Goal: Book appointment/travel/reservation

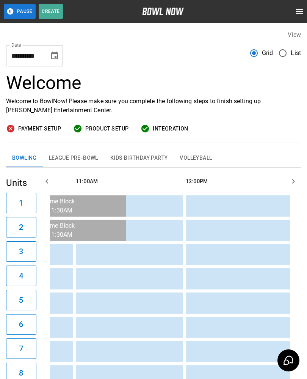
scroll to position [0, 213]
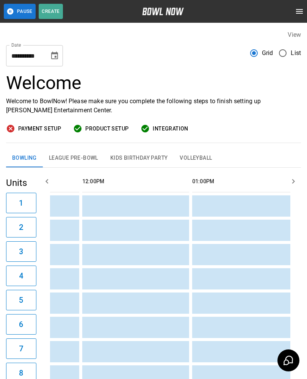
click at [77, 154] on button "League Pre-Bowl" at bounding box center [73, 158] width 61 height 18
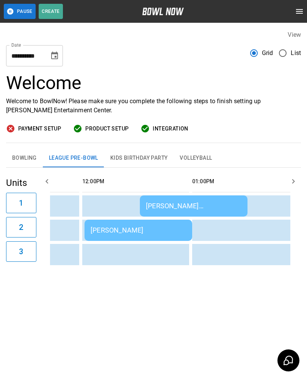
click at [23, 159] on button "Bowling" at bounding box center [24, 158] width 37 height 18
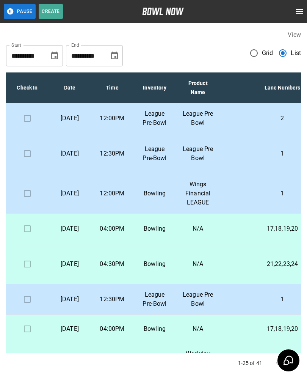
click at [207, 163] on p "League Pre Bowl" at bounding box center [198, 154] width 32 height 18
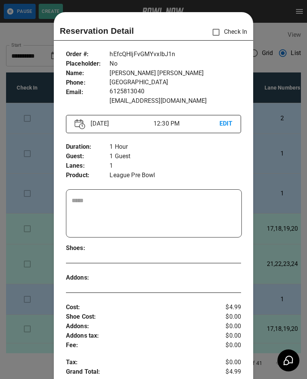
scroll to position [12, 0]
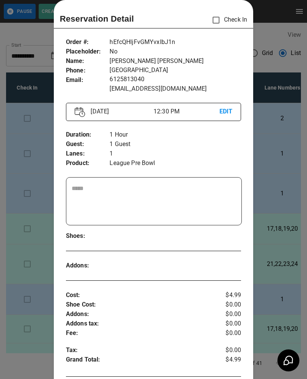
click at [258, 200] on div at bounding box center [153, 189] width 307 height 379
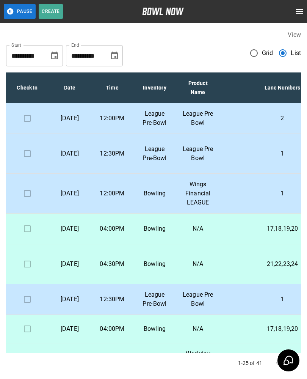
click at [153, 124] on p "League Pre-Bowl" at bounding box center [155, 118] width 30 height 18
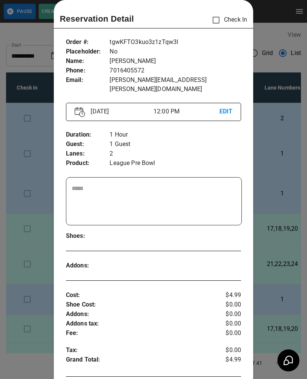
click at [286, 289] on div at bounding box center [153, 189] width 307 height 379
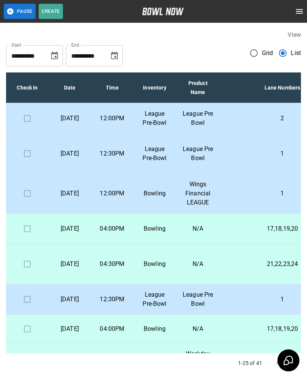
click at [158, 124] on p "League Pre-Bowl" at bounding box center [155, 118] width 30 height 18
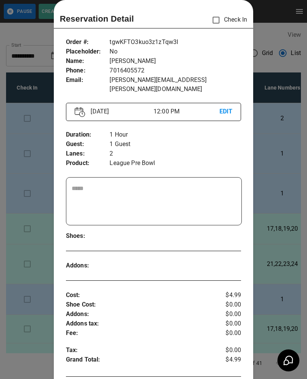
click at [270, 288] on div at bounding box center [153, 189] width 307 height 379
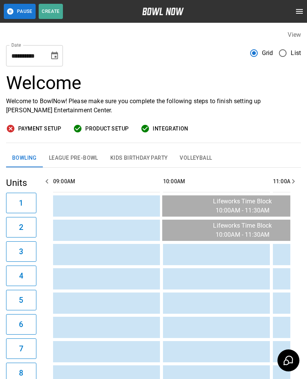
click at [139, 154] on button "Kids Birthday Party" at bounding box center [139, 158] width 70 height 18
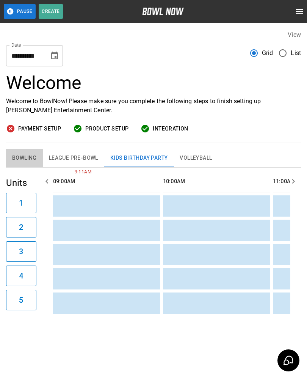
click at [19, 160] on button "Bowling" at bounding box center [24, 158] width 37 height 18
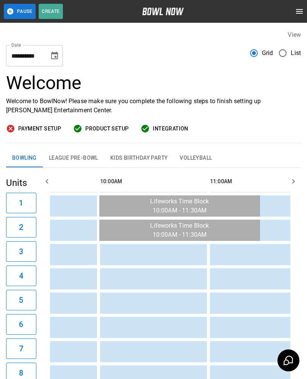
scroll to position [0, 79]
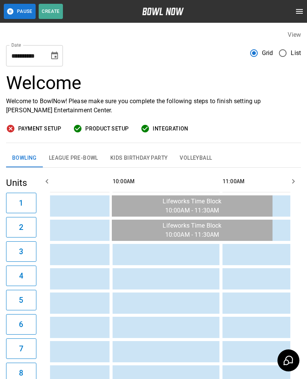
click at [172, 276] on td "sticky table" at bounding box center [181, 278] width 25 height 21
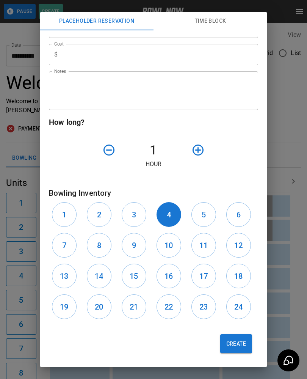
click at [19, 226] on div "**********" at bounding box center [153, 189] width 307 height 379
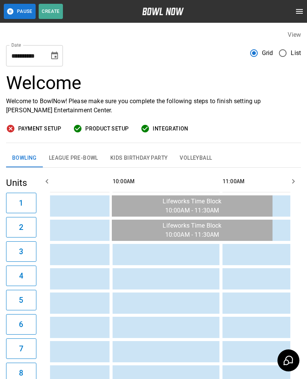
scroll to position [131, 0]
click at [72, 157] on button "League Pre-Bowl" at bounding box center [73, 158] width 61 height 18
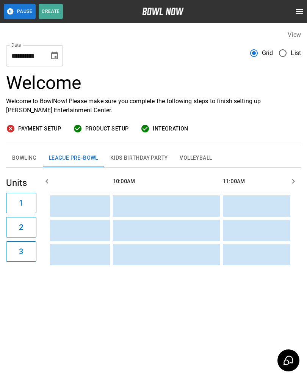
scroll to position [0, 94]
